Goal: Information Seeking & Learning: Learn about a topic

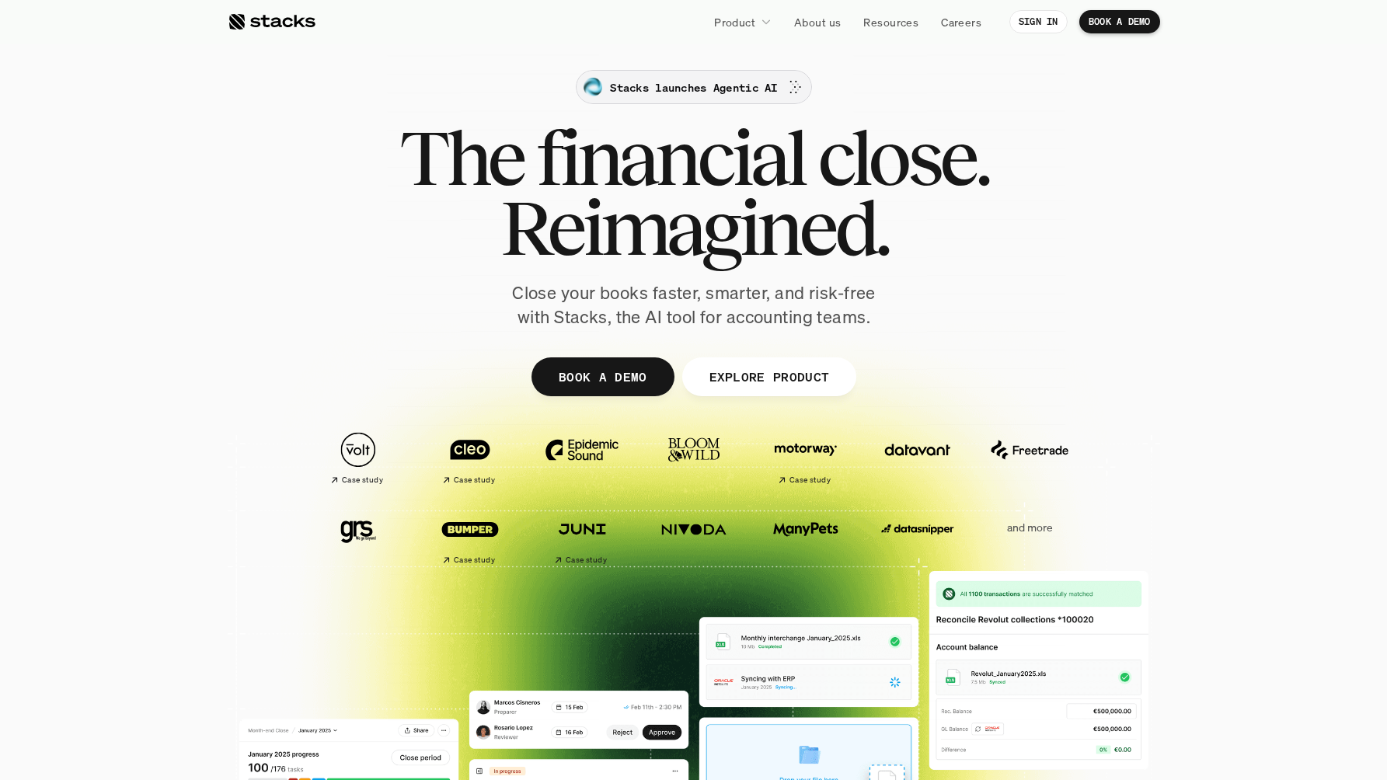
click at [657, 88] on p "Stacks launches Agentic AI" at bounding box center [693, 87] width 167 height 16
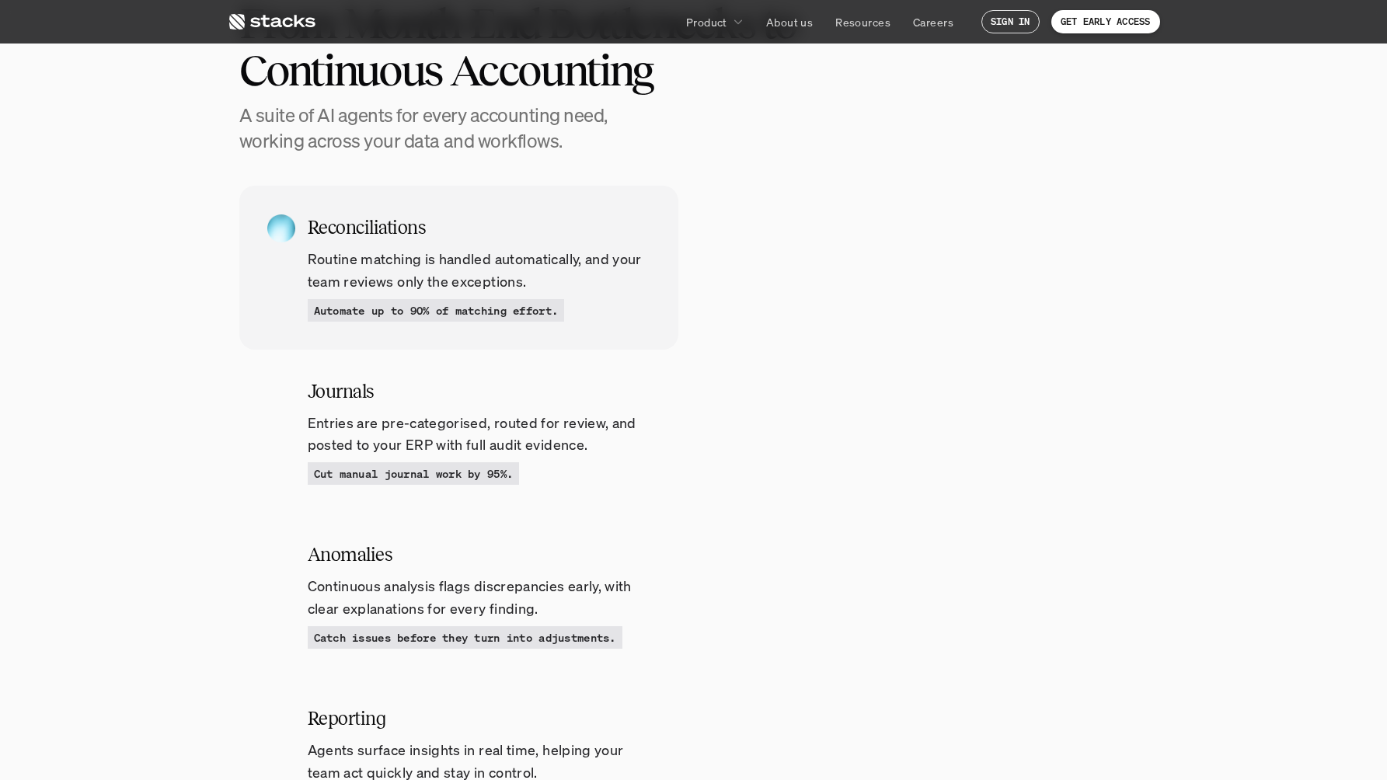
scroll to position [1553, 0]
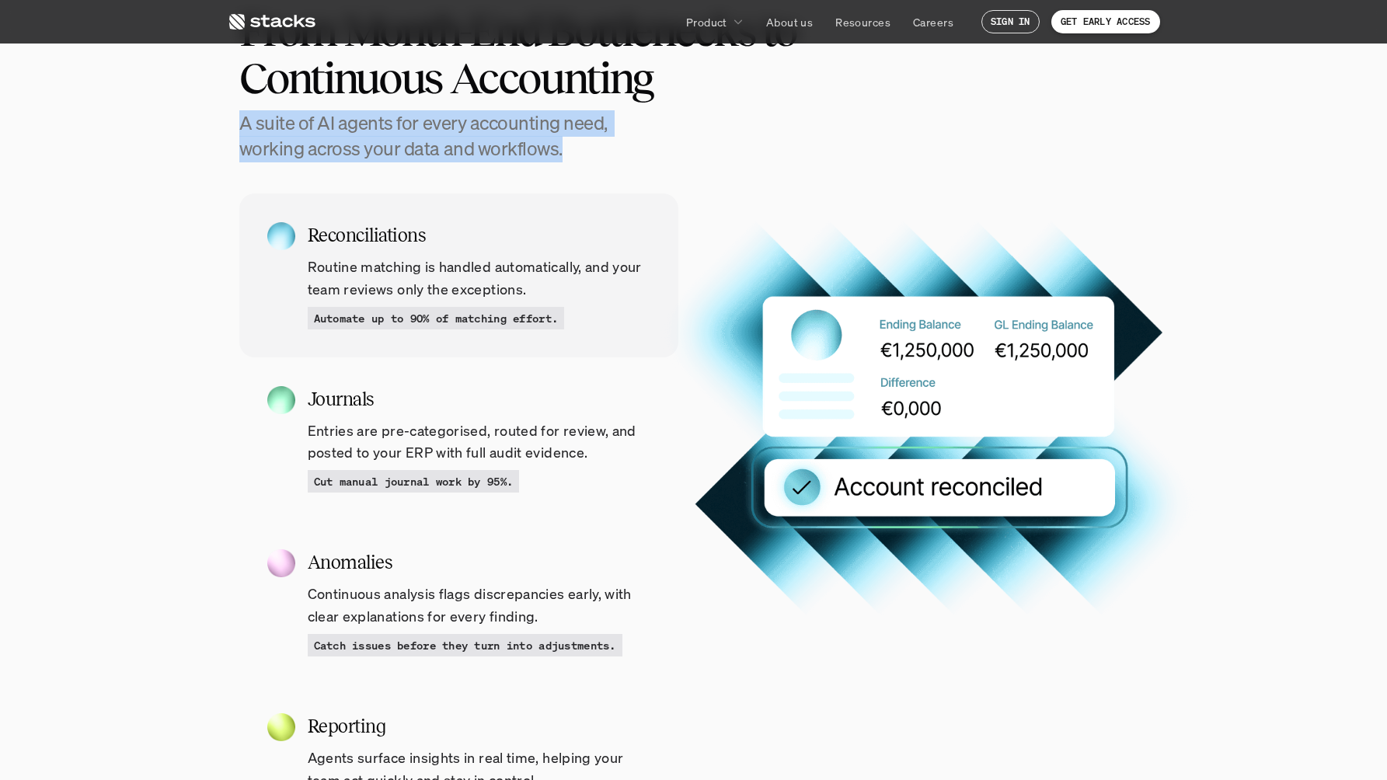
drag, startPoint x: 240, startPoint y: 120, endPoint x: 618, endPoint y: 166, distance: 380.5
click at [618, 166] on section "MEET OUR AGENTS From Month-End Bottlenecks to Continuous Accounting A suite of …" at bounding box center [693, 416] width 1387 height 988
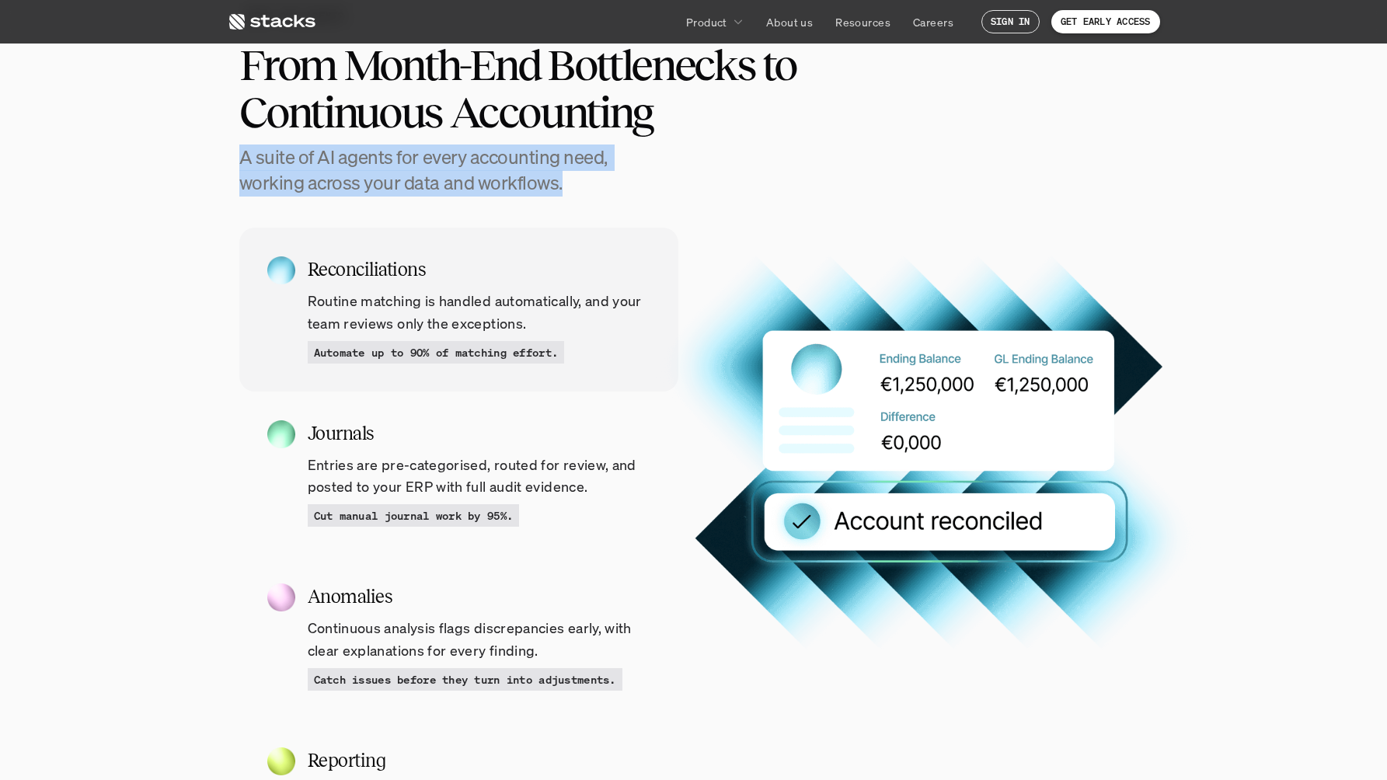
scroll to position [1518, 0]
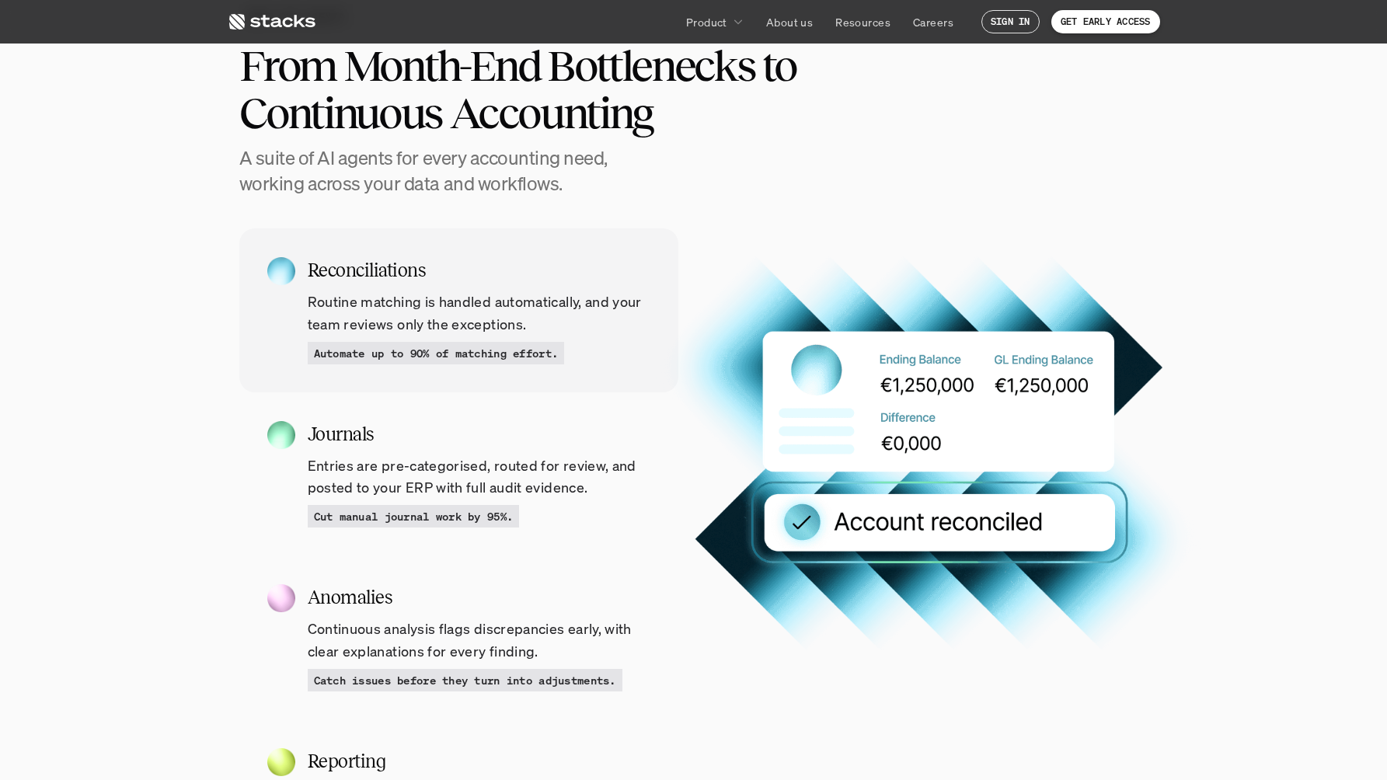
click at [246, 70] on h2 "From Month-End Bottlenecks to Continuous Accounting" at bounding box center [565, 90] width 653 height 96
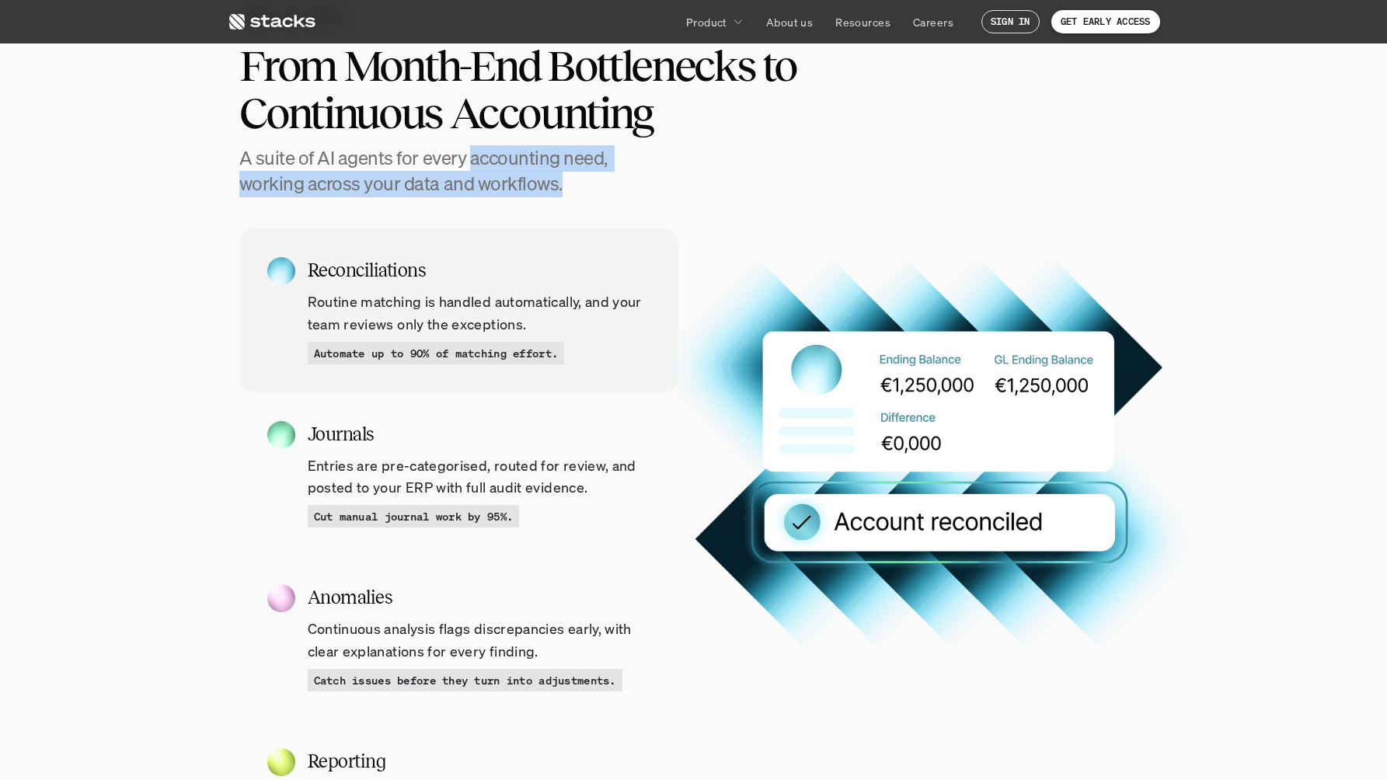
drag, startPoint x: 466, startPoint y: 160, endPoint x: 609, endPoint y: 182, distance: 144.6
click at [609, 182] on h4 "A suite of AI agents for every accounting need, working across your data and wo…" at bounding box center [441, 171] width 404 height 52
click at [490, 169] on h4 "A suite of AI agents for every accounting need, working across your data and wo…" at bounding box center [441, 171] width 404 height 52
drag, startPoint x: 241, startPoint y: 157, endPoint x: 643, endPoint y: 187, distance: 402.8
click at [643, 187] on div "From Month-End Bottlenecks to Continuous Accounting A suite of AI agents for ev…" at bounding box center [693, 119] width 909 height 155
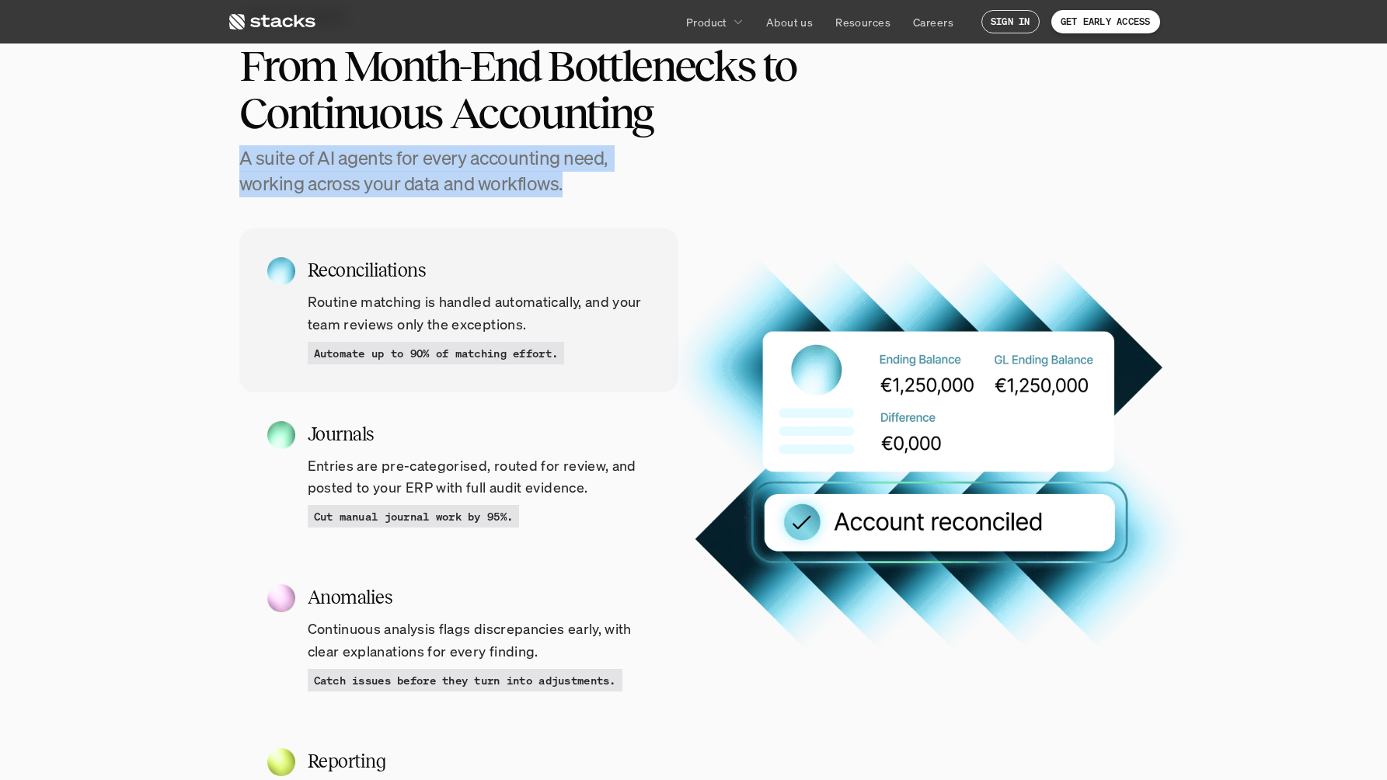
copy h4 "A suite of AI agents for every accounting need, working across your data and wo…"
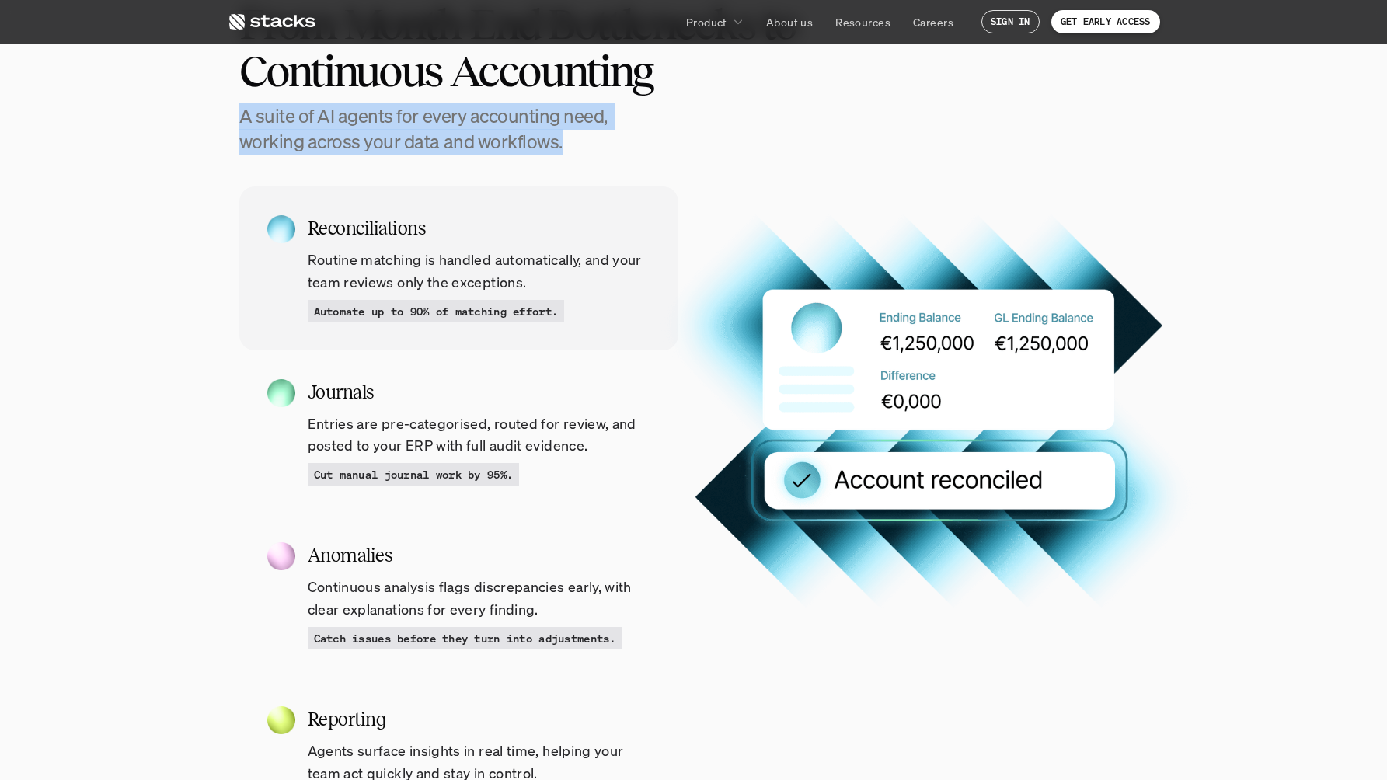
scroll to position [1564, 0]
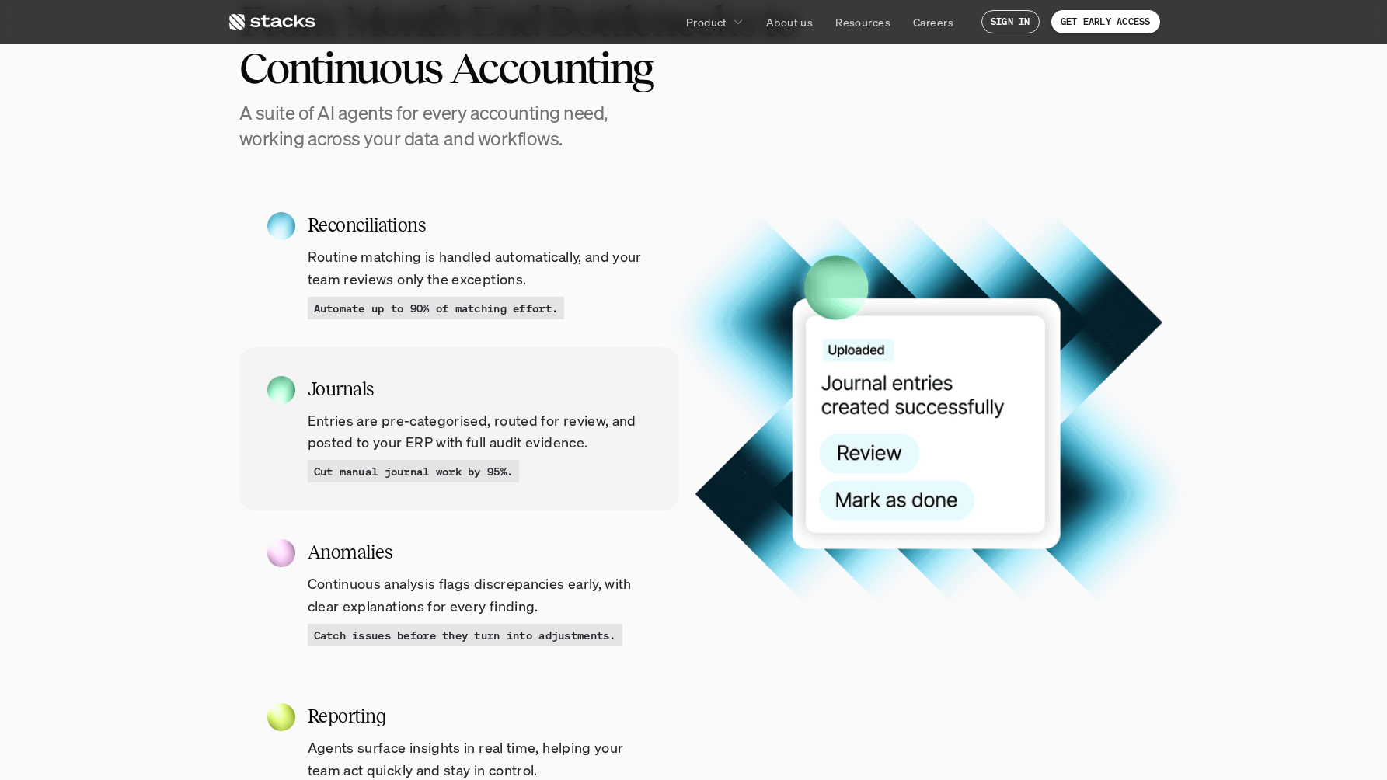
click at [131, 454] on div "Reconciliations Routine matching is handled automatically, and your team review…" at bounding box center [693, 533] width 1387 height 701
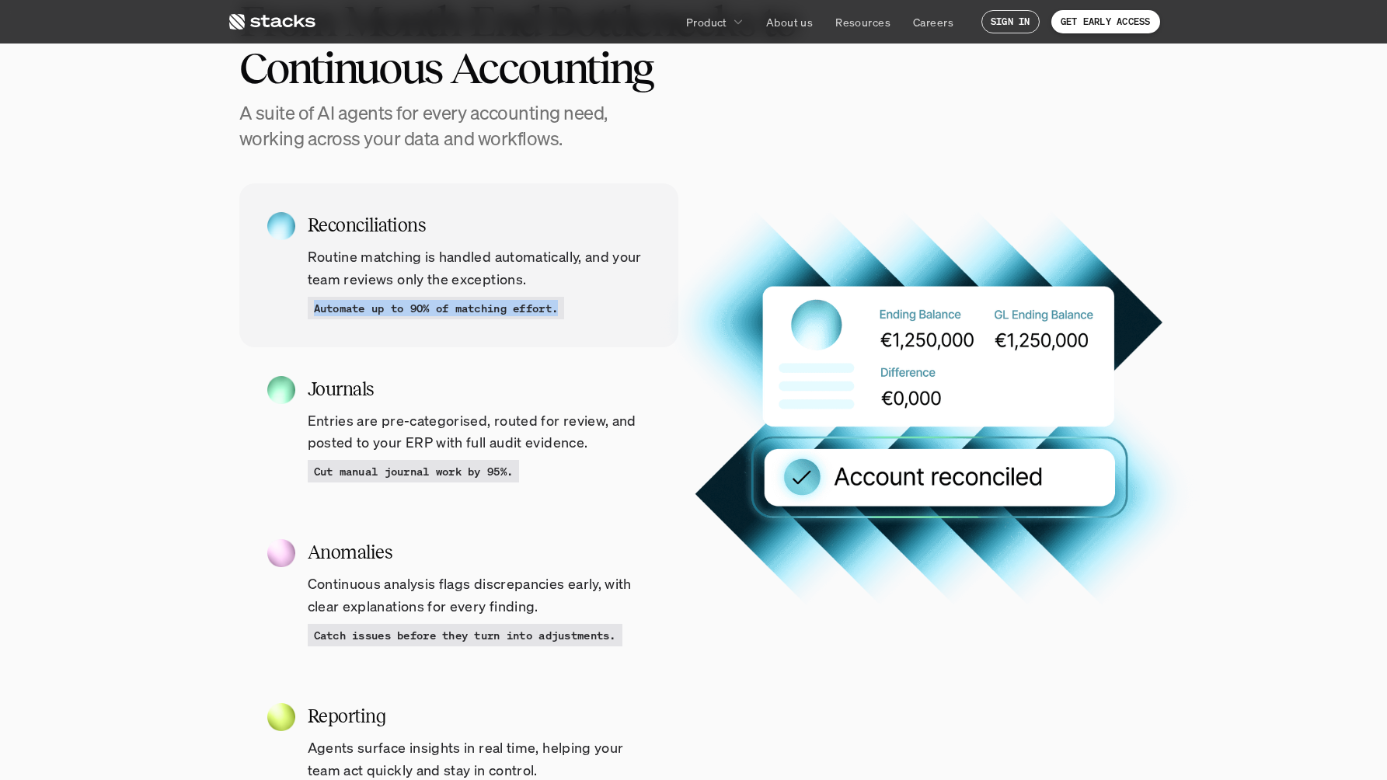
drag, startPoint x: 315, startPoint y: 308, endPoint x: 570, endPoint y: 300, distance: 255.0
click at [565, 300] on div "Automate up to 90% of matching effort." at bounding box center [436, 308] width 257 height 23
copy p "Automate up to 90% of matching effort."
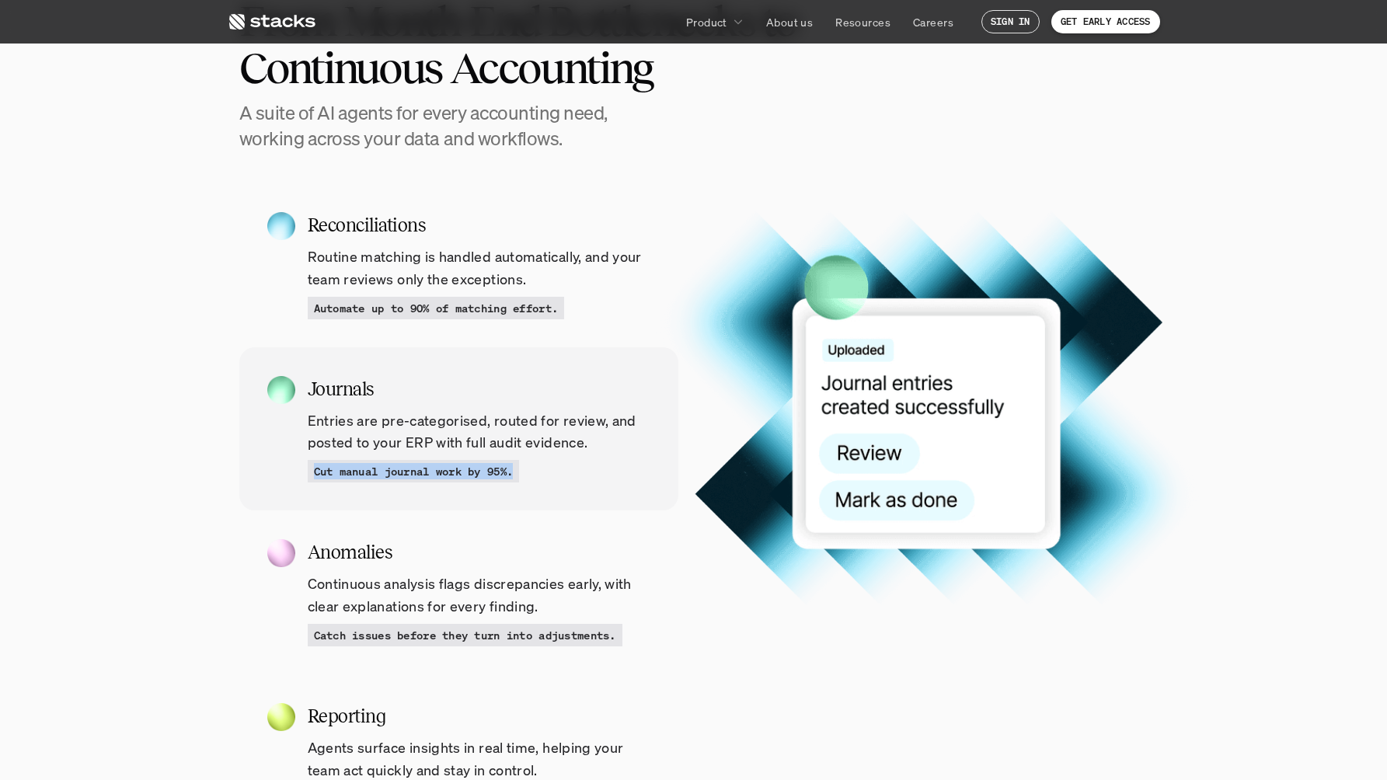
drag, startPoint x: 315, startPoint y: 471, endPoint x: 527, endPoint y: 476, distance: 212.2
click at [520, 476] on div "Cut manual journal work by 95%." at bounding box center [414, 471] width 212 height 23
copy p "Cut manual journal work by 95%."
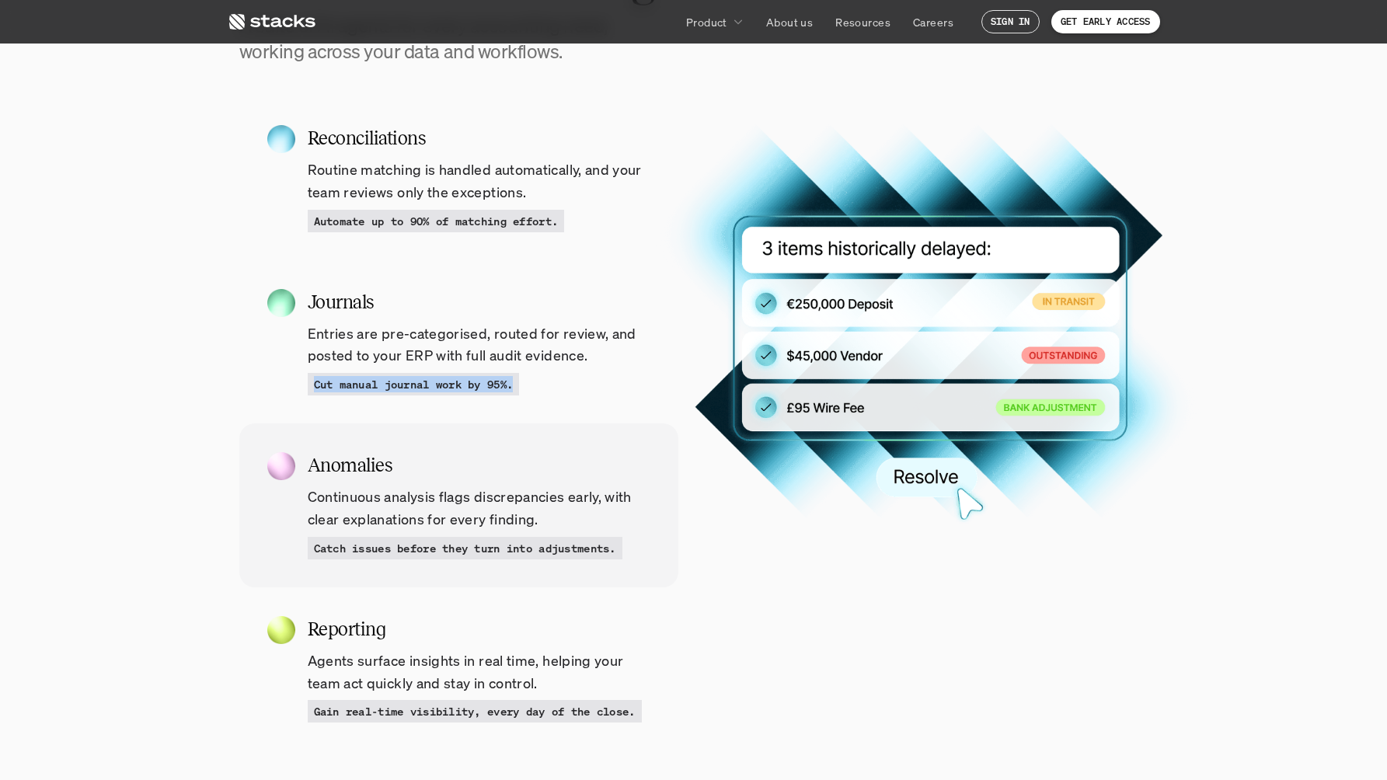
scroll to position [1661, 0]
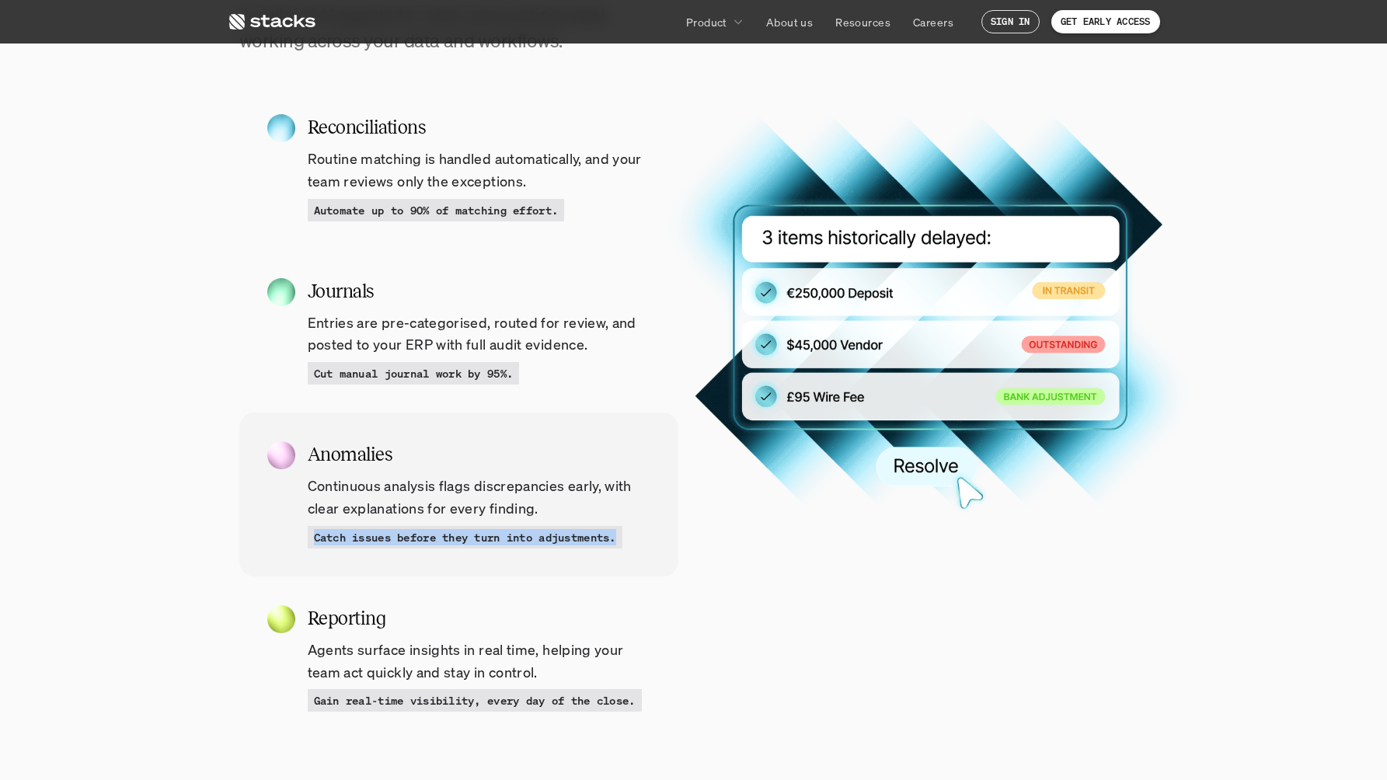
drag, startPoint x: 314, startPoint y: 537, endPoint x: 630, endPoint y: 542, distance: 316.3
click at [622, 542] on div "Catch issues before they turn into adjustments." at bounding box center [465, 537] width 315 height 23
copy p "Catch issues before they turn into adjustments."
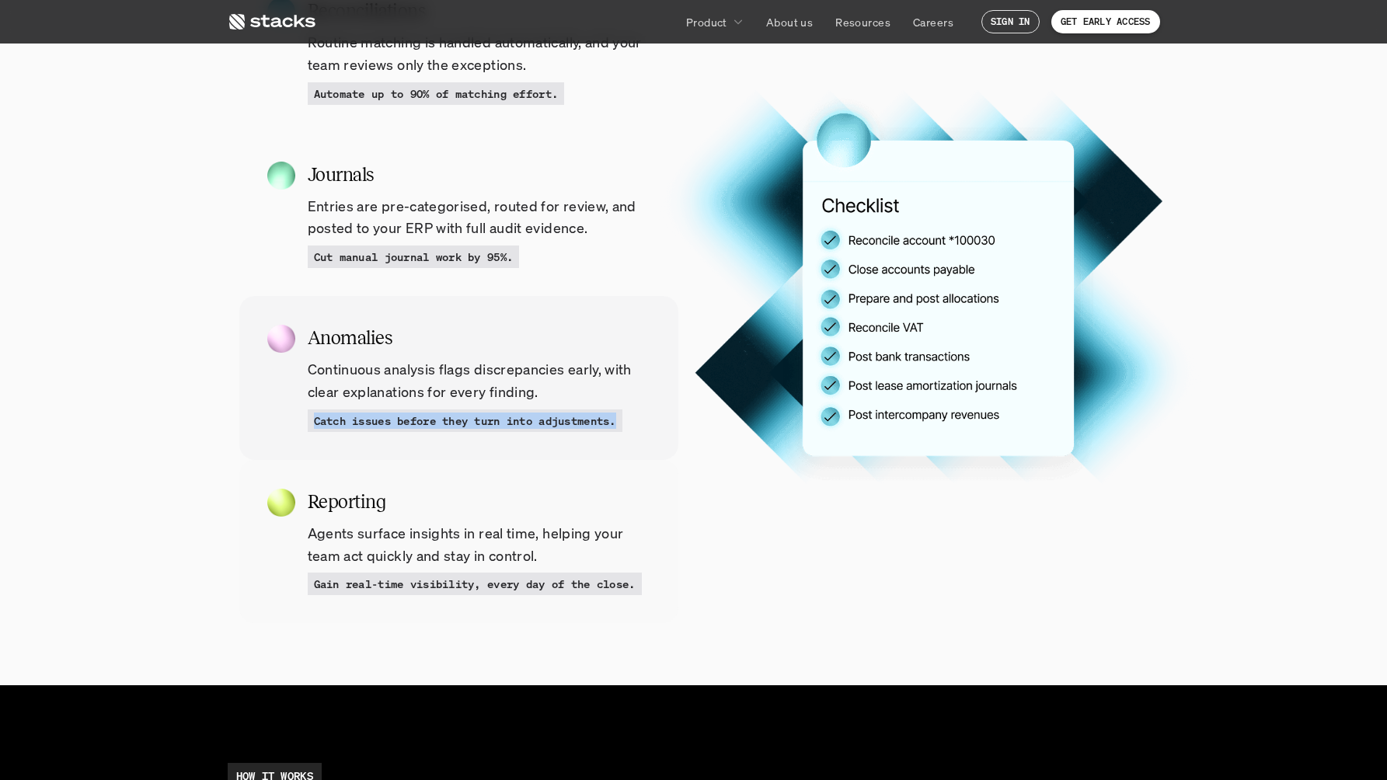
scroll to position [1787, 0]
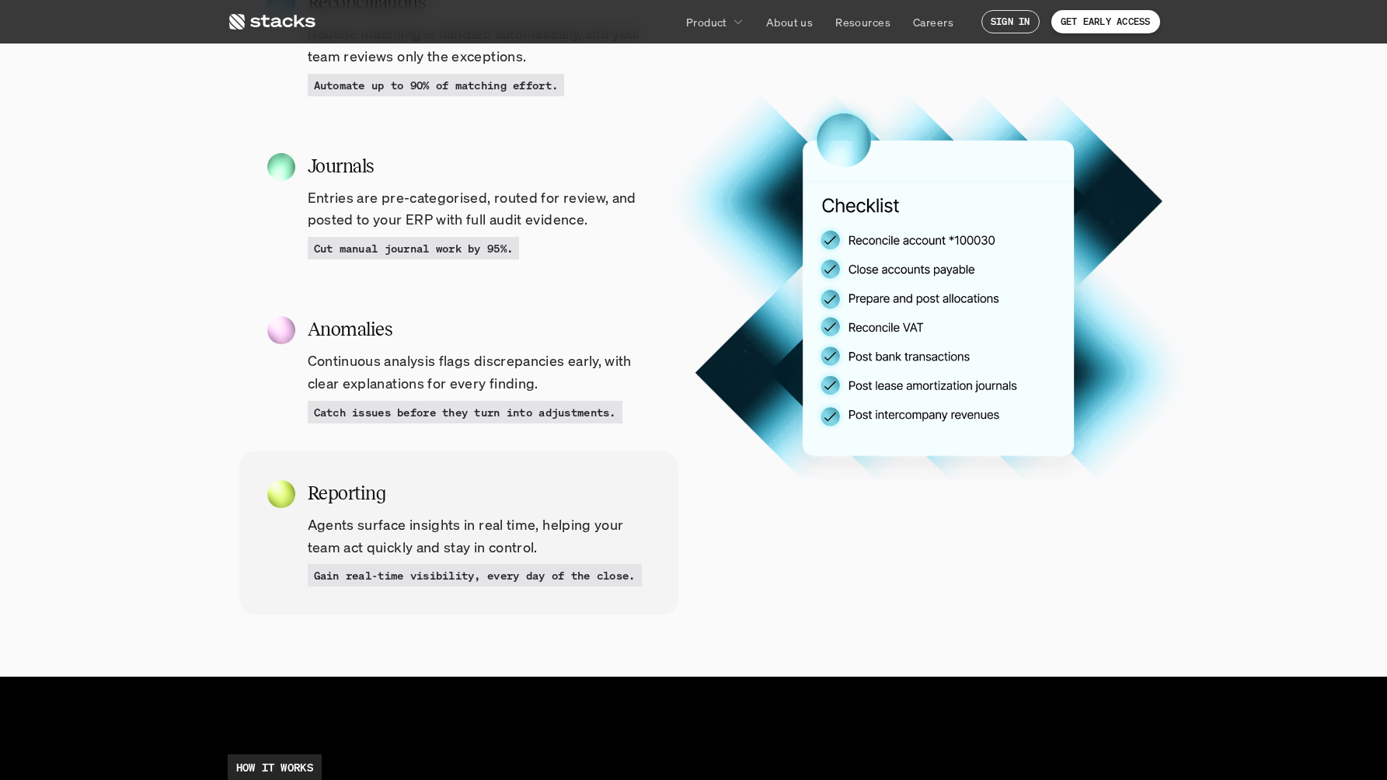
drag, startPoint x: 311, startPoint y: 574, endPoint x: 321, endPoint y: 574, distance: 10.1
click at [313, 574] on div "Gain real-time visibility, every day of the close." at bounding box center [475, 575] width 334 height 23
drag, startPoint x: 313, startPoint y: 574, endPoint x: 662, endPoint y: 573, distance: 348.9
click at [662, 573] on div "Reporting Agents surface insights in real time, helping your team act quickly a…" at bounding box center [458, 533] width 439 height 164
copy p "Gain real-time visibility, every day of the close."
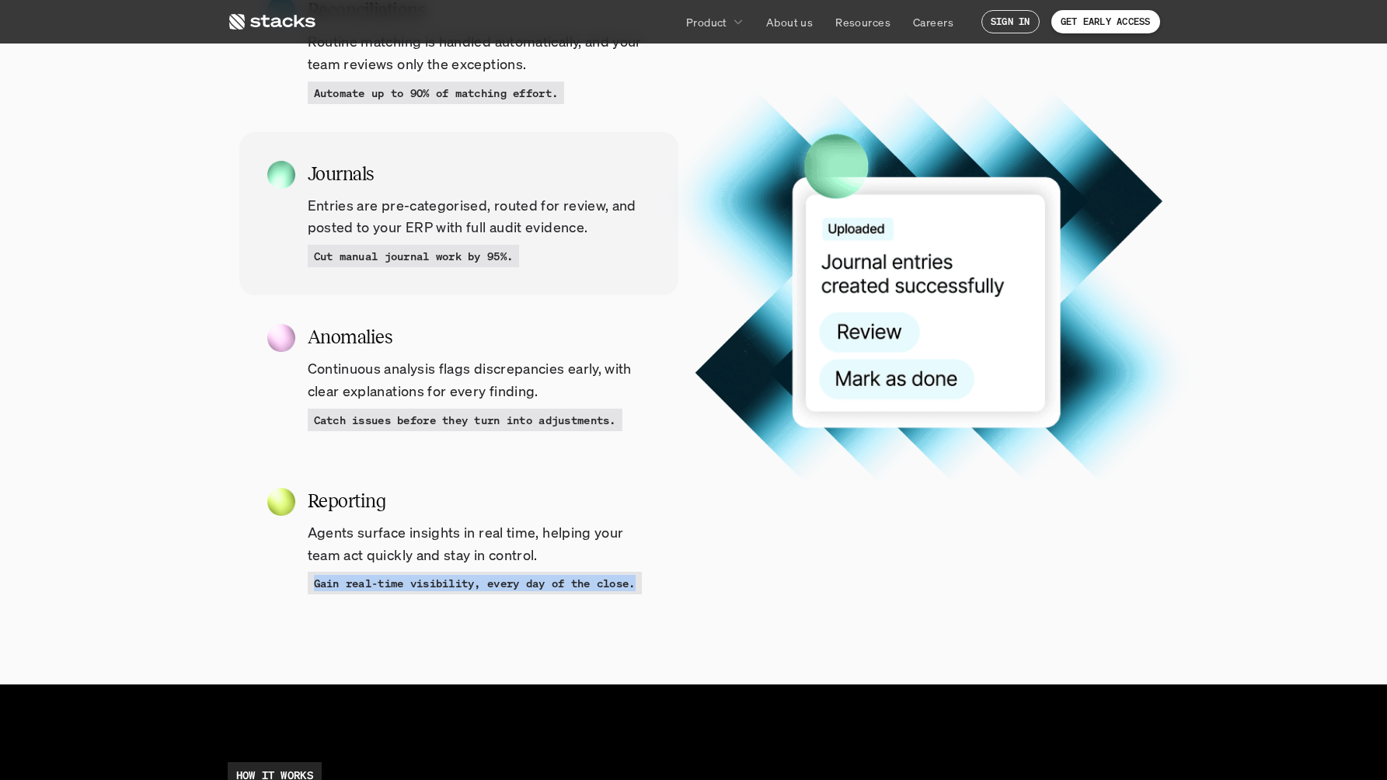
scroll to position [1727, 0]
